Goal: Task Accomplishment & Management: Use online tool/utility

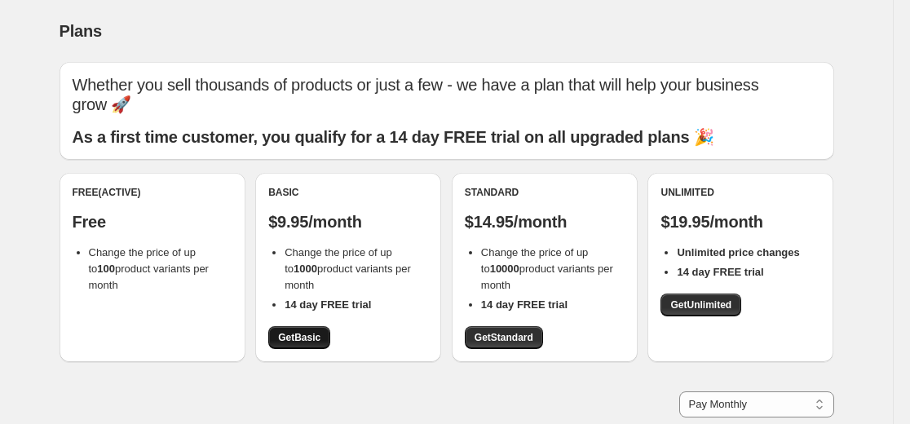
click at [312, 337] on span "Get Basic" at bounding box center [299, 337] width 42 height 13
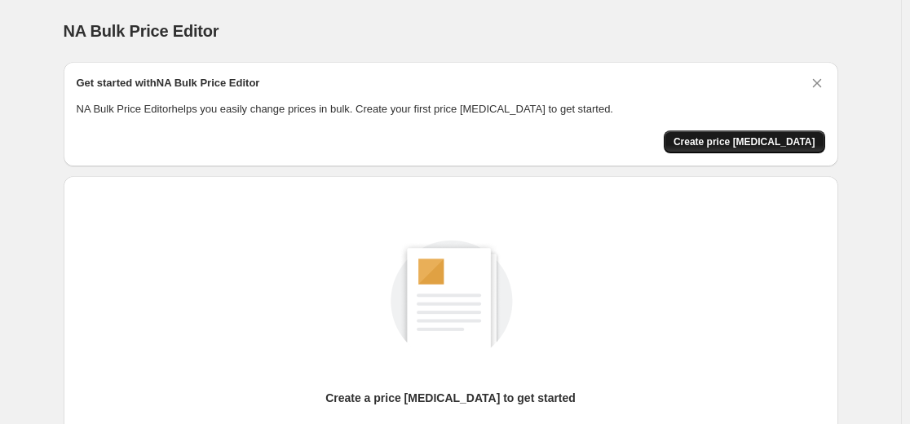
click at [800, 135] on span "Create price [MEDICAL_DATA]" at bounding box center [744, 141] width 142 height 13
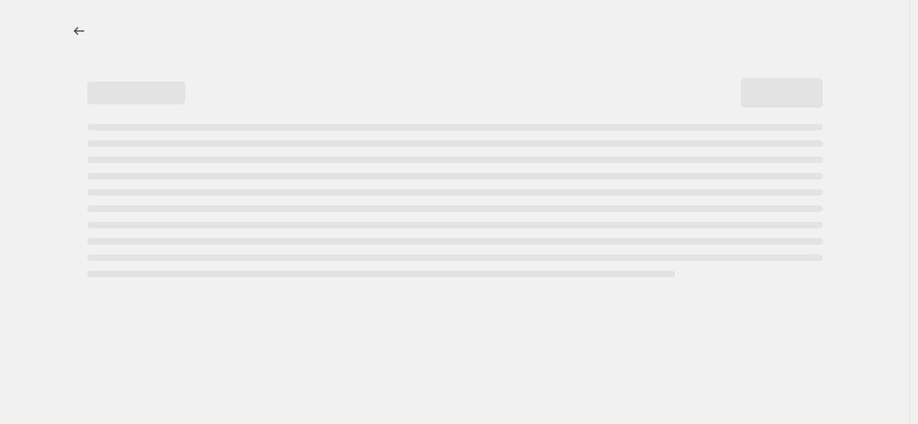
select select "percentage"
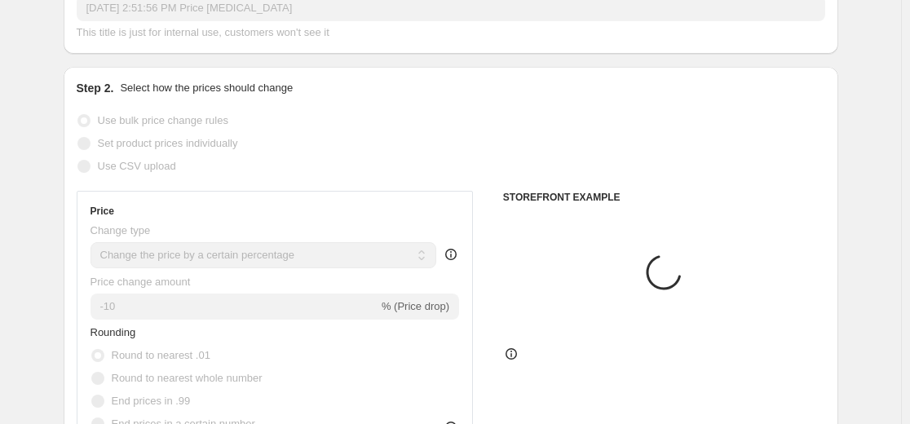
scroll to position [245, 0]
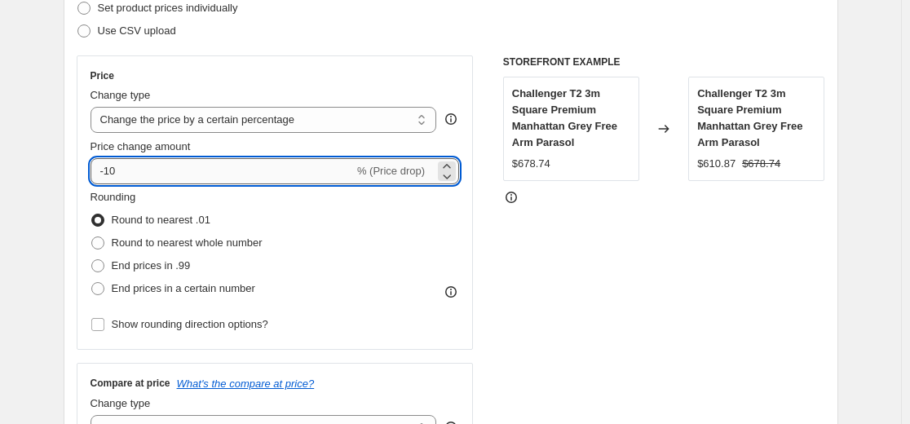
click at [332, 173] on input "-10" at bounding box center [221, 171] width 263 height 26
type input "-1"
type input "-55"
click at [615, 236] on div "STOREFRONT EXAMPLE Challenger T2 3m Square Premium Manhattan Grey Free Arm Para…" at bounding box center [664, 254] width 322 height 399
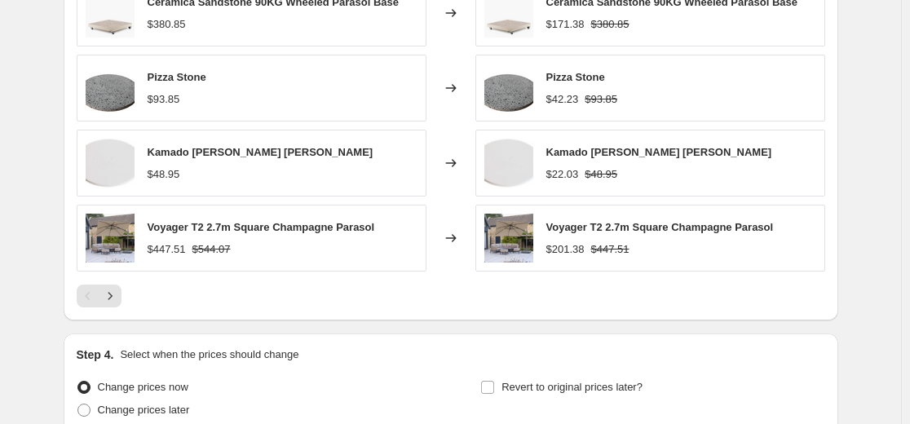
scroll to position [1211, 0]
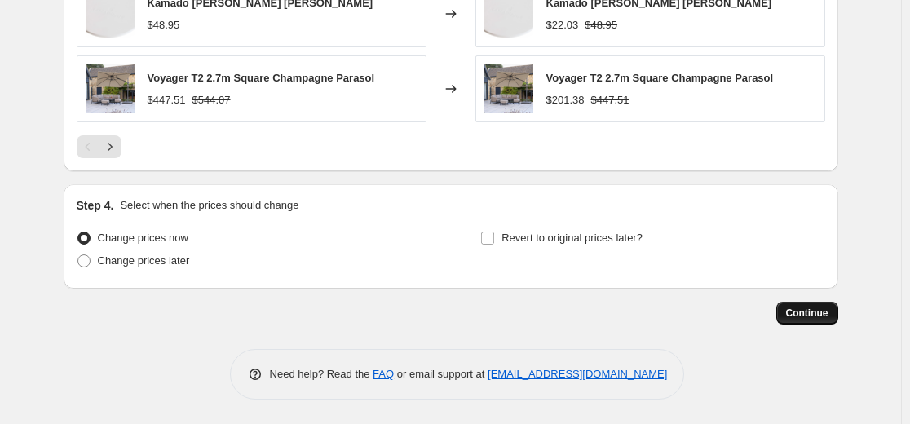
click at [814, 315] on span "Continue" at bounding box center [807, 312] width 42 height 13
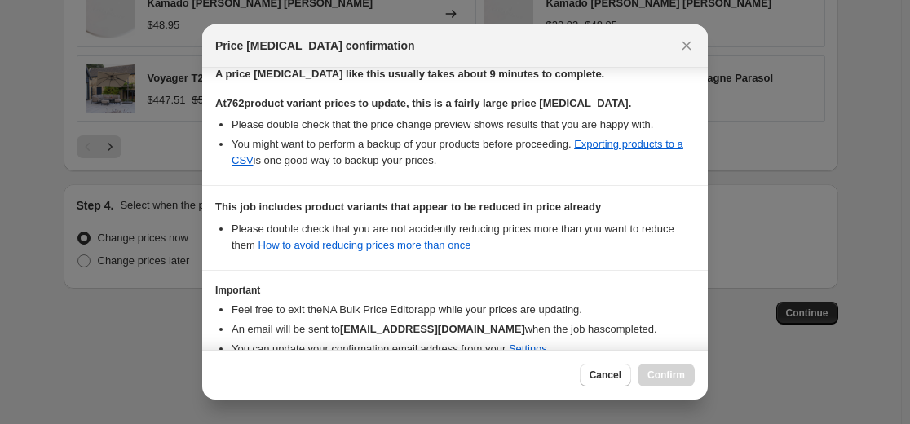
scroll to position [352, 0]
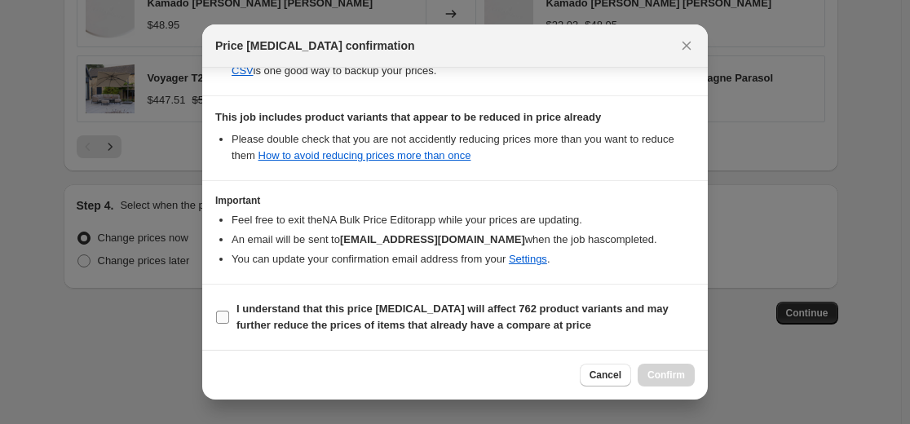
click at [285, 318] on b "I understand that this price [MEDICAL_DATA] will affect 762 product variants an…" at bounding box center [452, 316] width 432 height 29
click at [229, 318] on input "I understand that this price [MEDICAL_DATA] will affect 762 product variants an…" at bounding box center [222, 317] width 13 height 13
checkbox input "true"
click at [679, 373] on span "Confirm" at bounding box center [665, 374] width 37 height 13
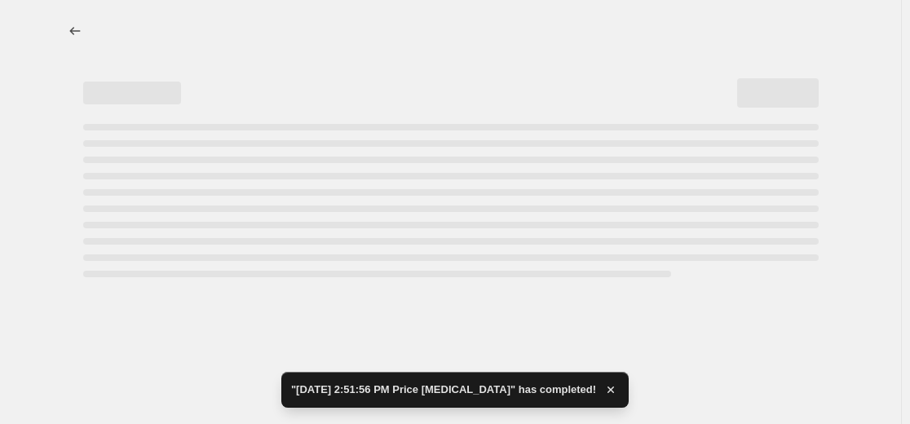
select select "percentage"
